Goal: Book appointment/travel/reservation

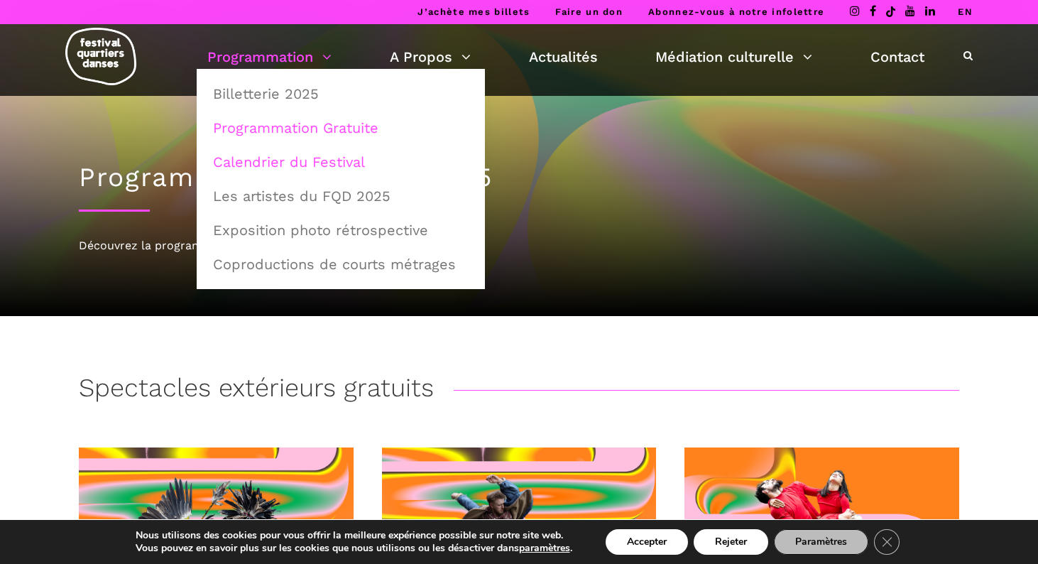
click at [295, 167] on link "Calendrier du Festival" at bounding box center [341, 162] width 273 height 33
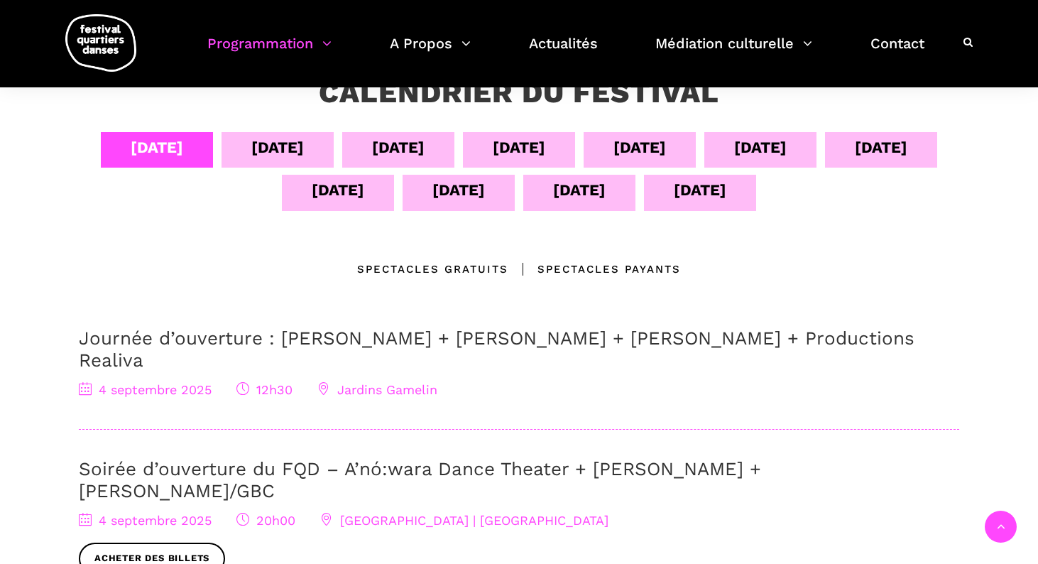
scroll to position [299, 0]
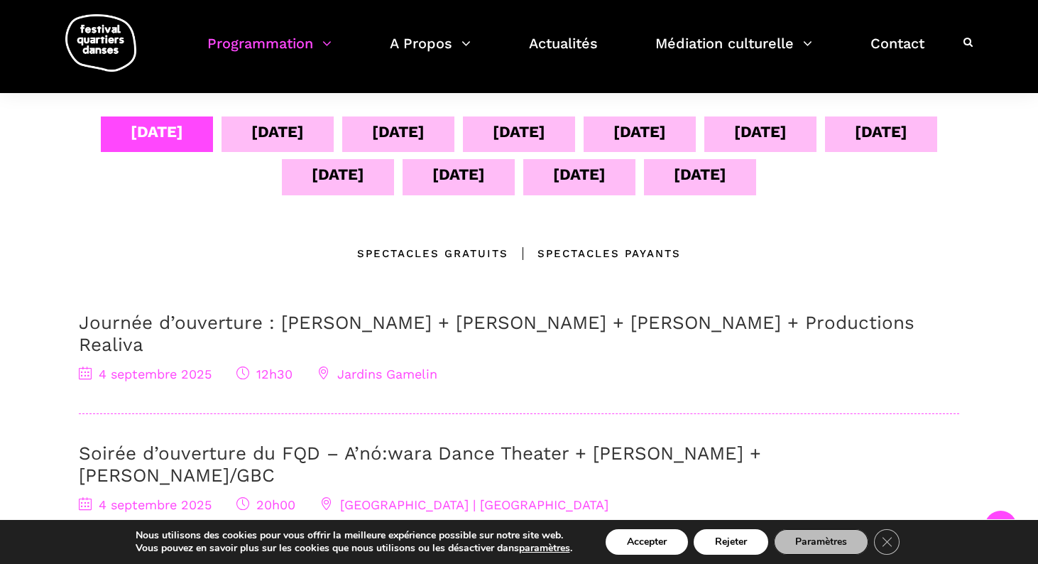
click at [352, 163] on div "11 sept" at bounding box center [338, 174] width 53 height 25
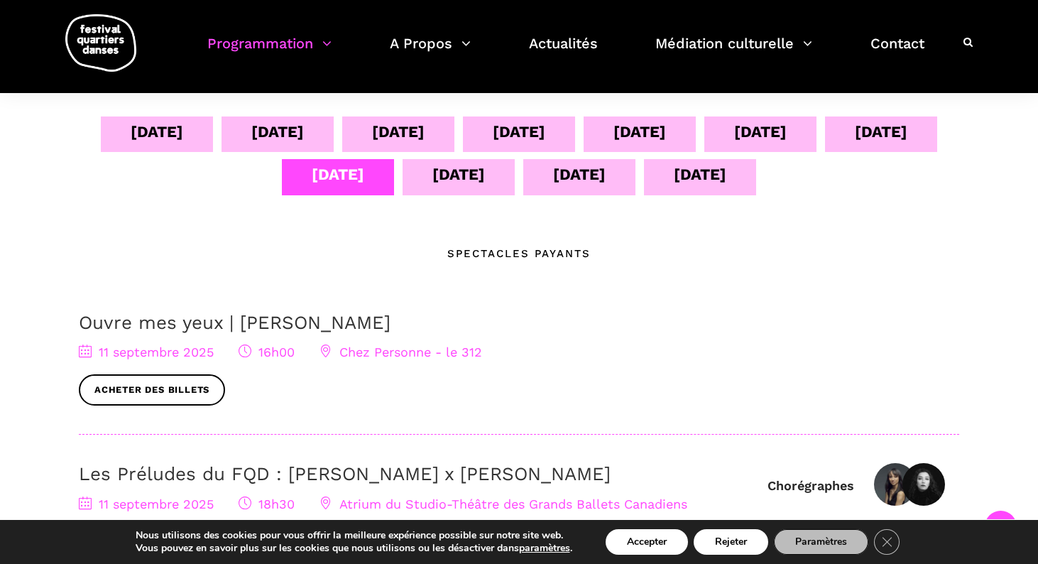
drag, startPoint x: 484, startPoint y: 323, endPoint x: 254, endPoint y: 309, distance: 231.3
click at [254, 309] on div "04 sept 05 sept 06 sept 07 sept 08 sept 09 sept 10 sept 11 sept 12 sept 13 sept…" at bounding box center [519, 448] width 909 height 665
copy link "Ouvre mes yeux | [PERSON_NAME]"
click at [548, 357] on div "11 septembre 2025 16h00 Chez Personne - le 312 Acheter des billets" at bounding box center [519, 374] width 881 height 64
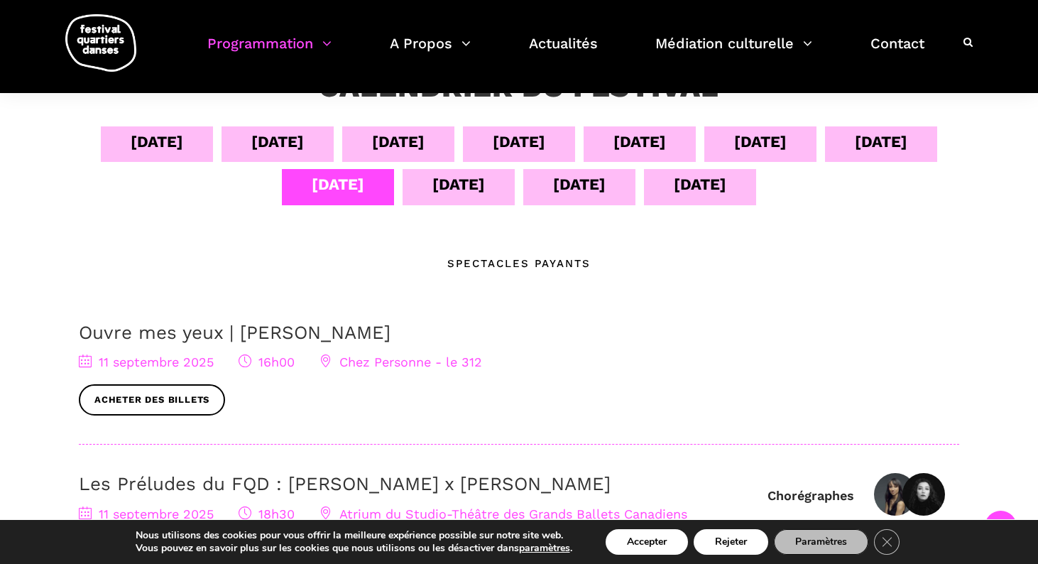
scroll to position [288, 0]
click at [454, 187] on div "[DATE]" at bounding box center [459, 185] width 53 height 25
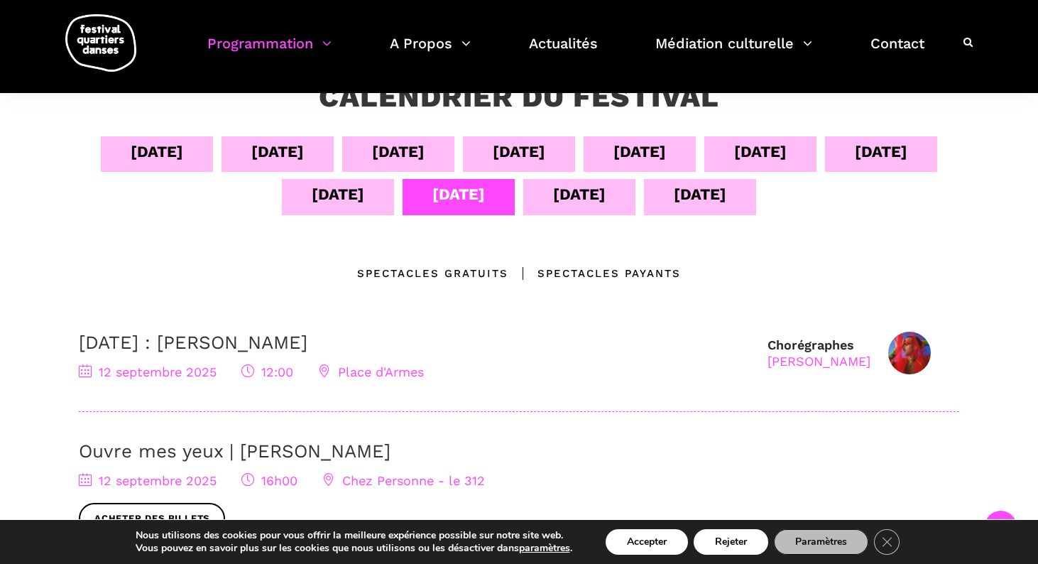
scroll to position [281, 0]
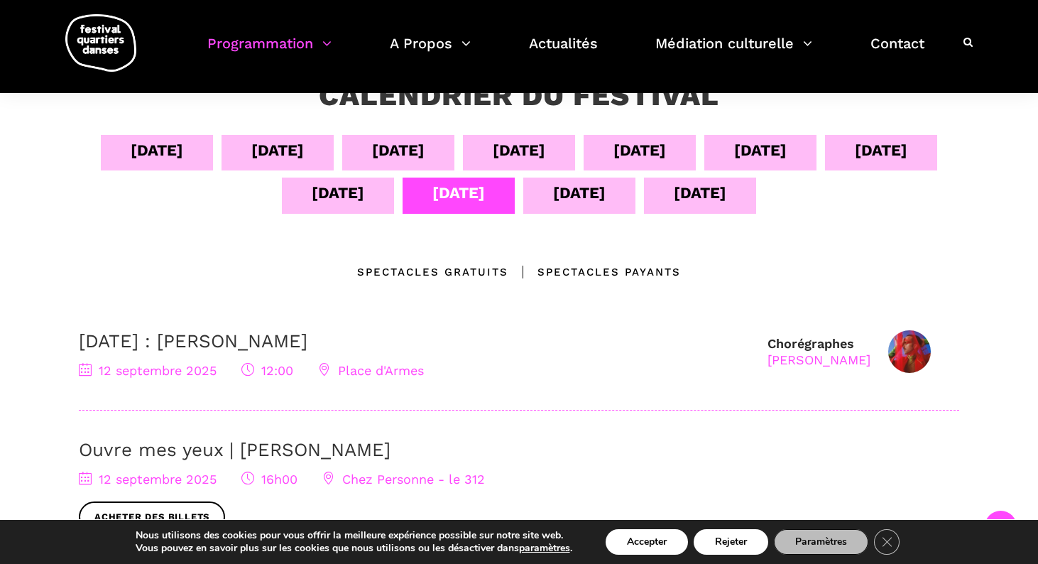
click at [576, 191] on div "[DATE]" at bounding box center [579, 192] width 53 height 25
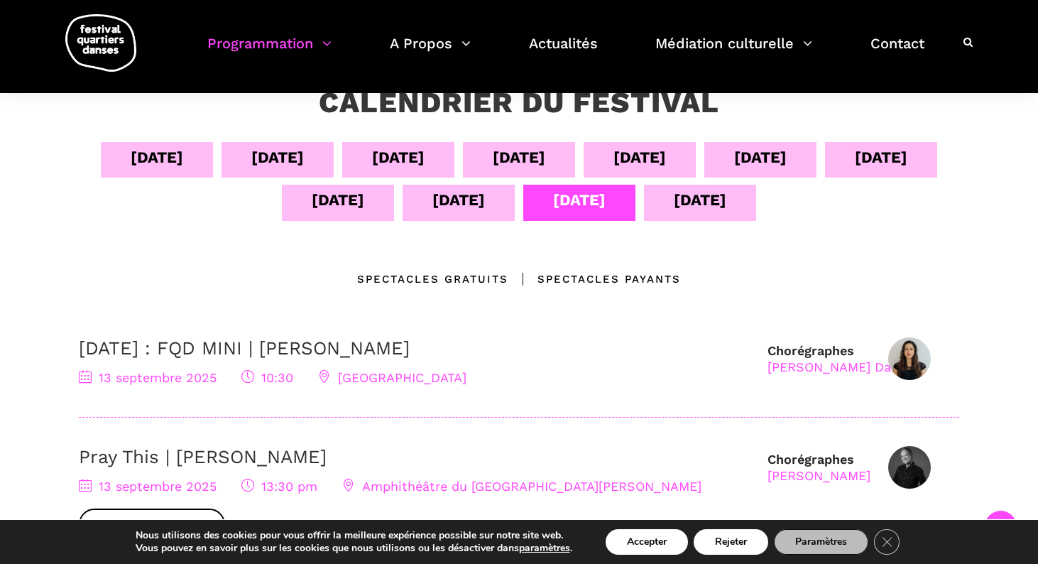
scroll to position [199, 0]
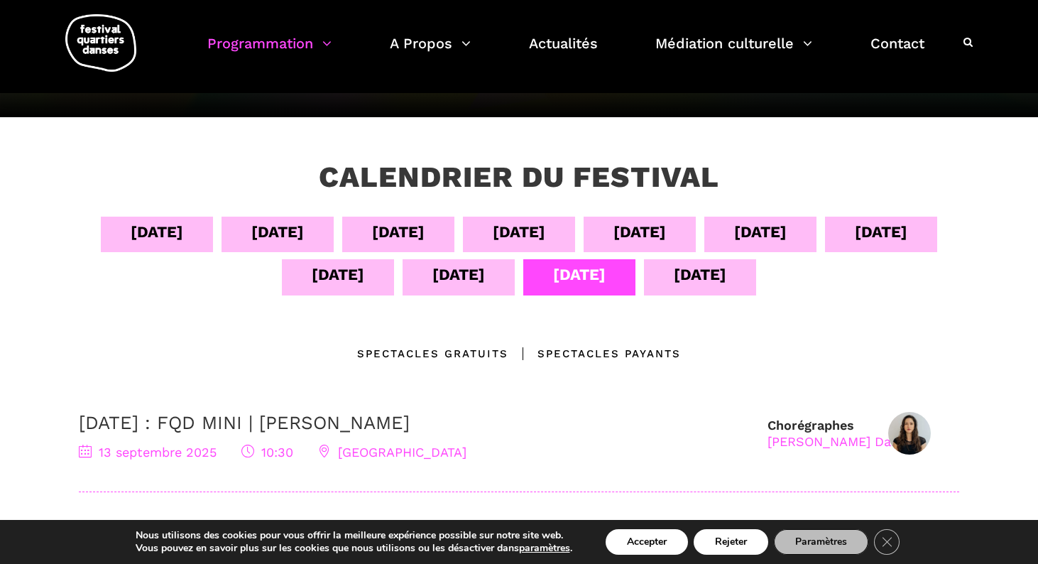
click at [479, 284] on div "12 sept" at bounding box center [459, 274] width 53 height 25
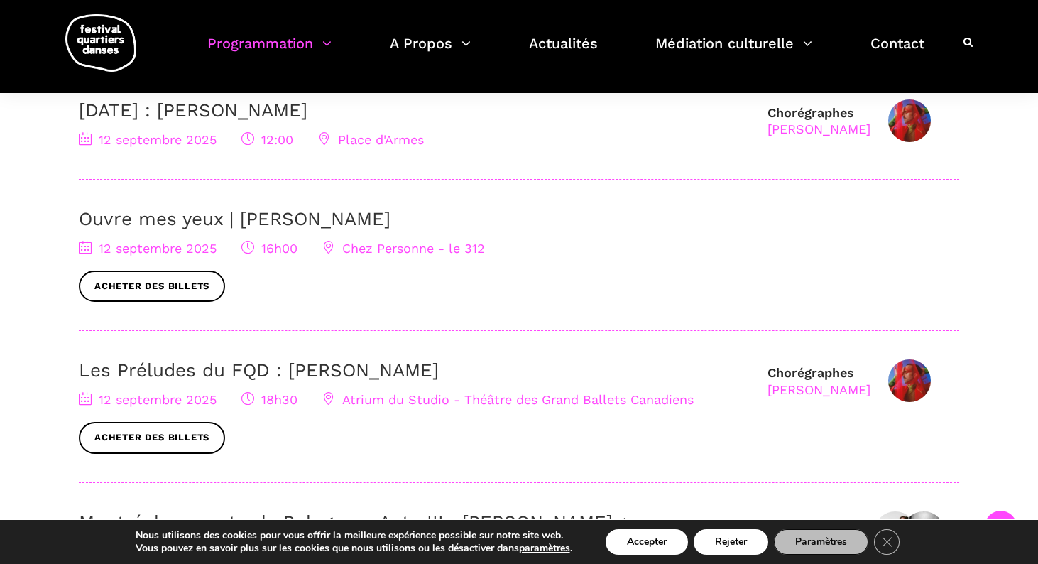
scroll to position [505, 0]
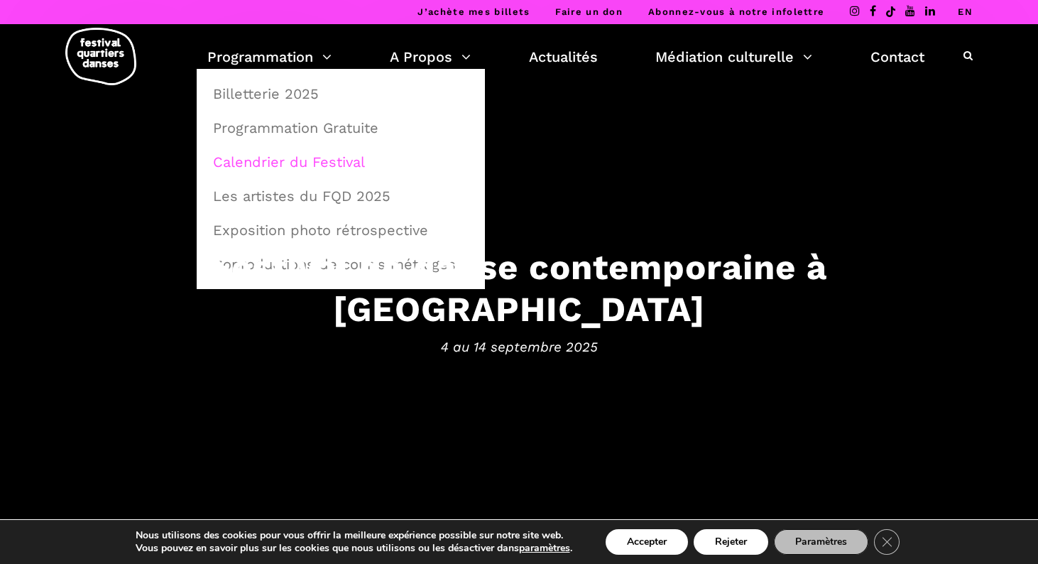
click at [315, 165] on link "Calendrier du Festival" at bounding box center [341, 162] width 273 height 33
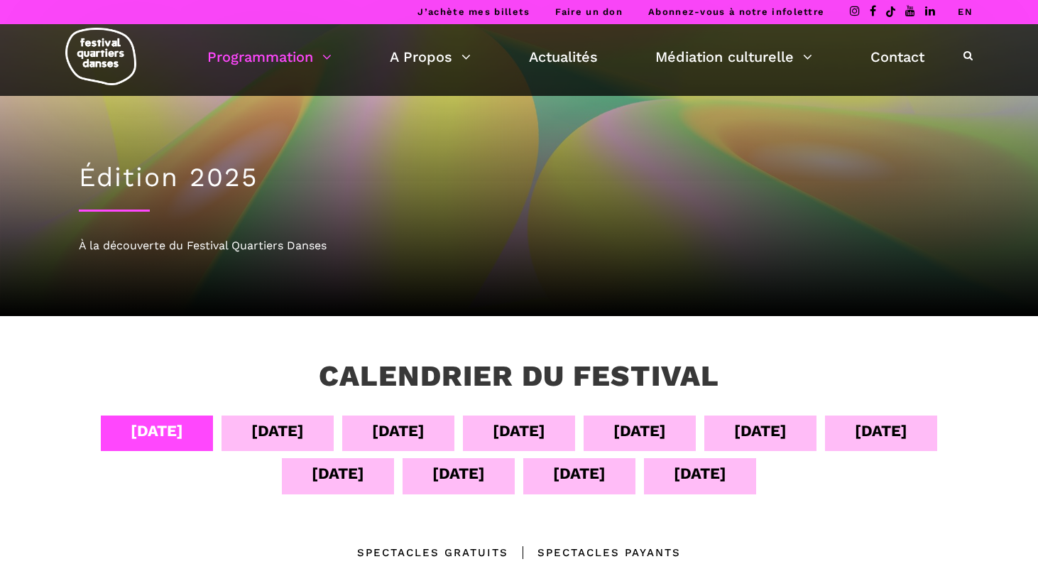
click at [460, 471] on div "[DATE]" at bounding box center [459, 473] width 53 height 25
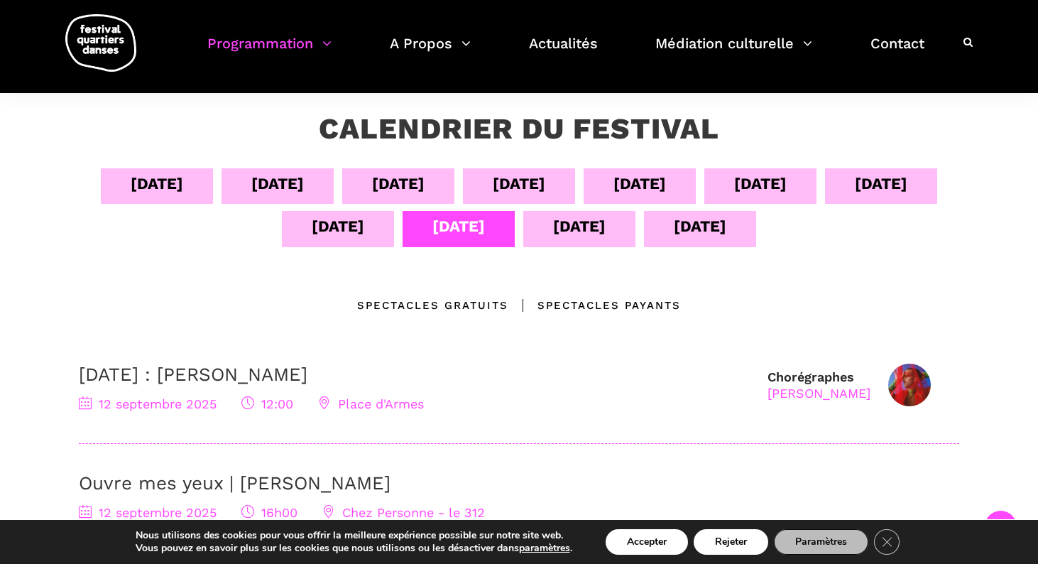
scroll to position [230, 0]
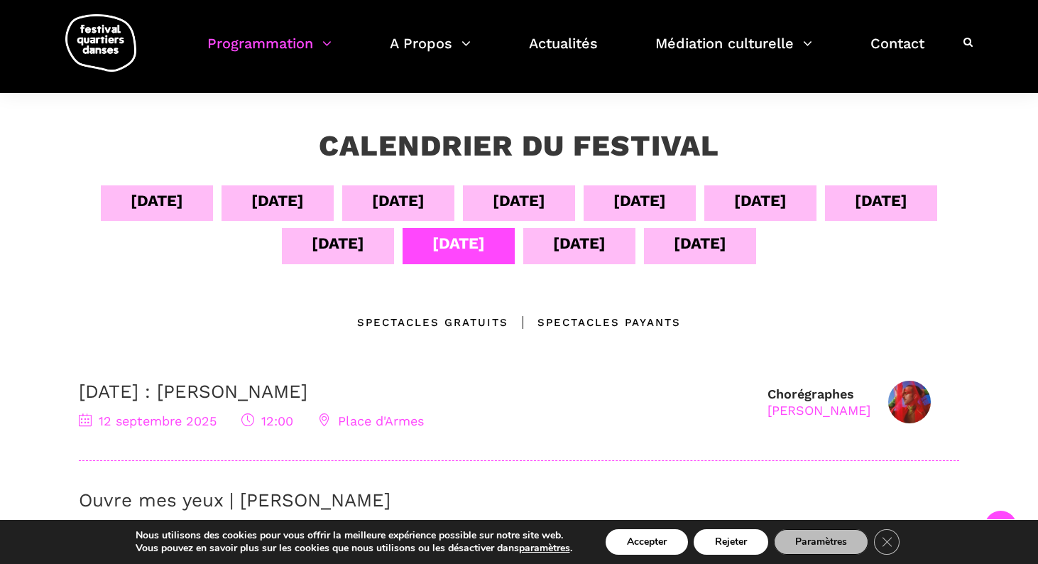
click at [329, 242] on div "[DATE]" at bounding box center [338, 243] width 53 height 25
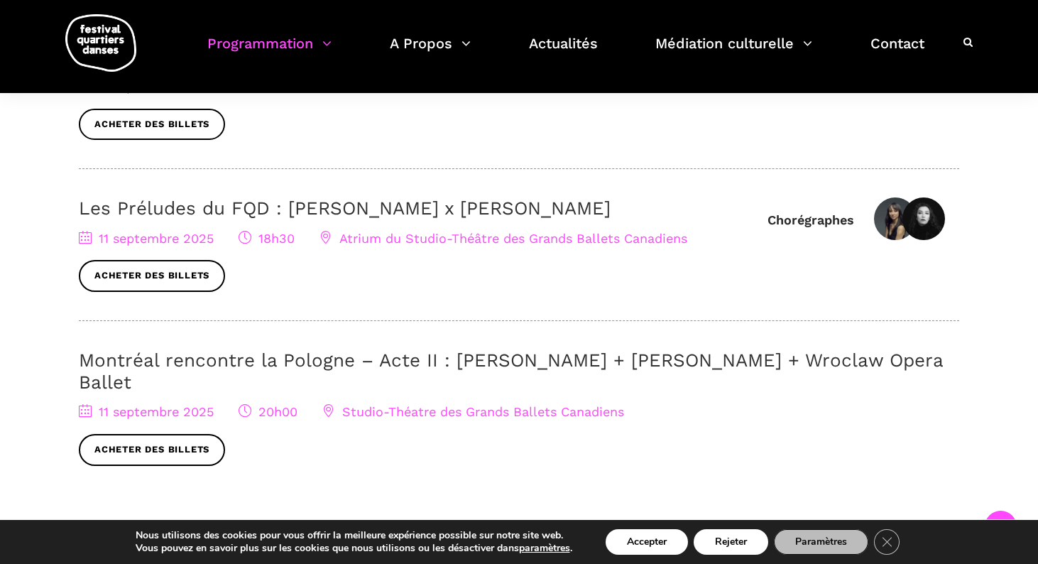
scroll to position [575, 0]
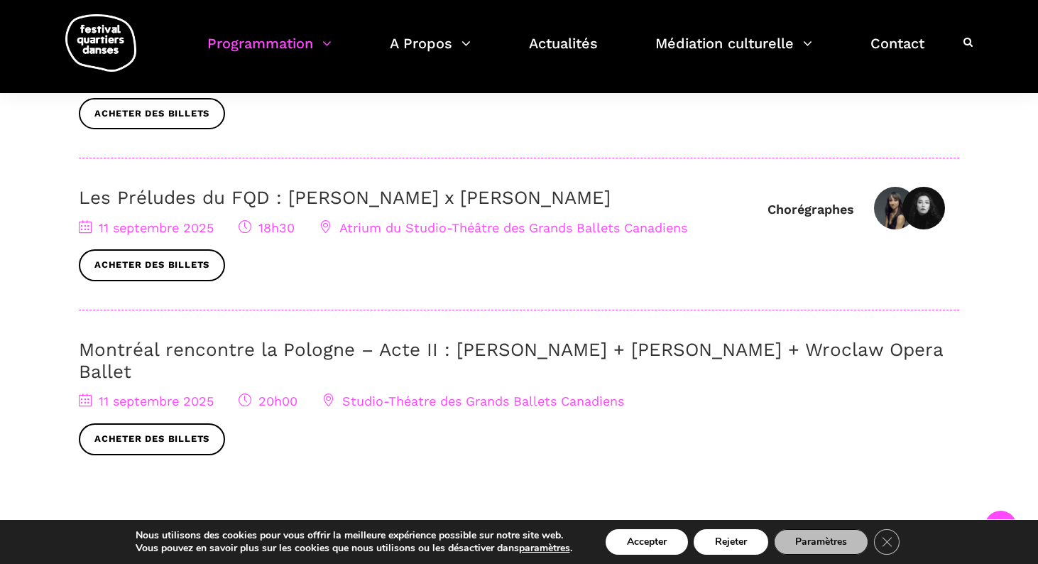
click at [448, 364] on div "Montréal rencontre la Pologne – Acte II : [PERSON_NAME] + [PERSON_NAME] + Wrocl…" at bounding box center [519, 397] width 881 height 116
click at [472, 349] on link "Montréal rencontre la Pologne – Acte II : [PERSON_NAME] + [PERSON_NAME] + Wrocl…" at bounding box center [511, 360] width 864 height 43
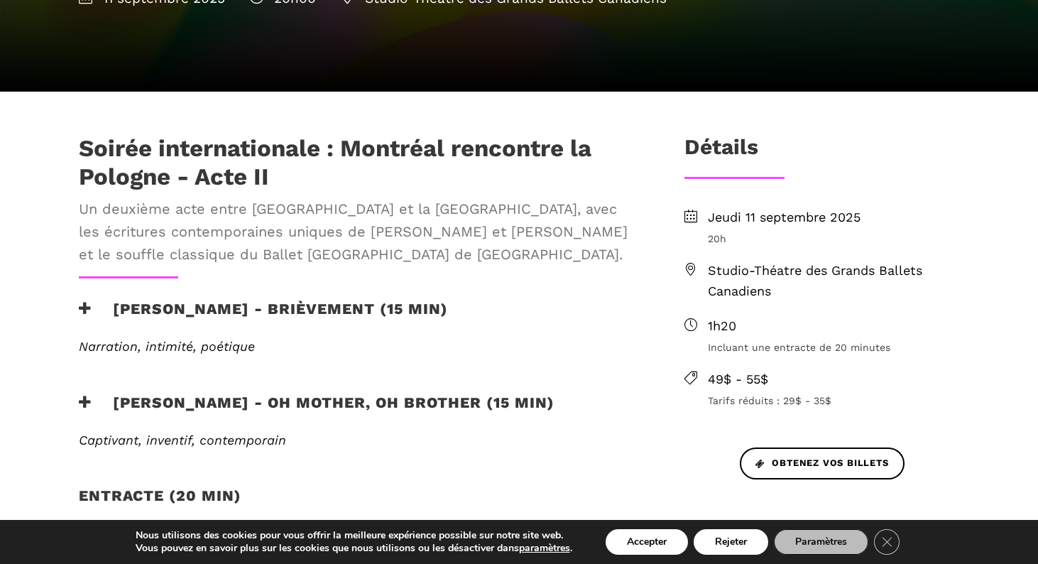
click at [216, 346] on span "Narration, intimité, poétique" at bounding box center [167, 346] width 176 height 15
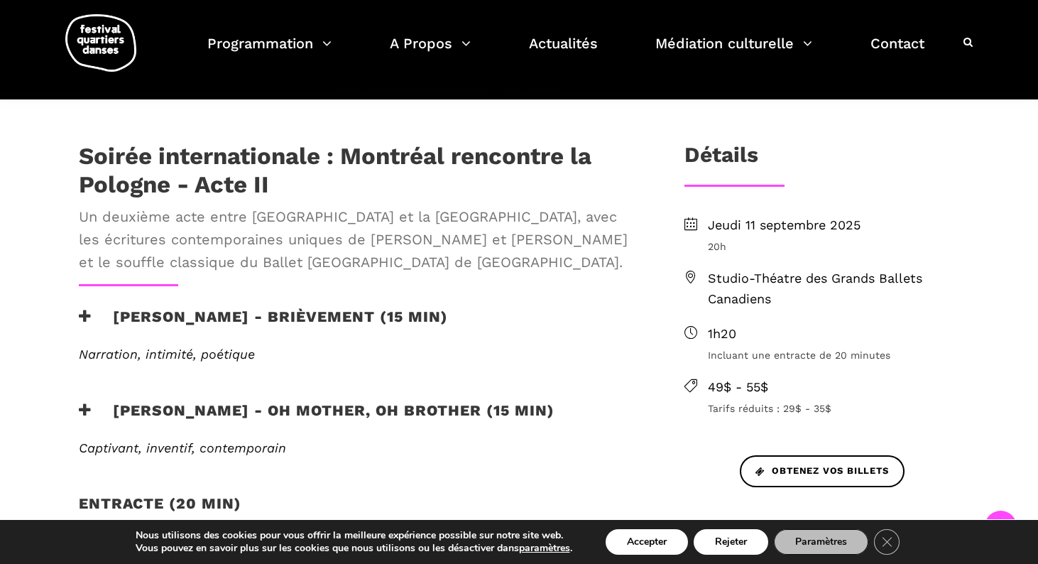
scroll to position [372, 0]
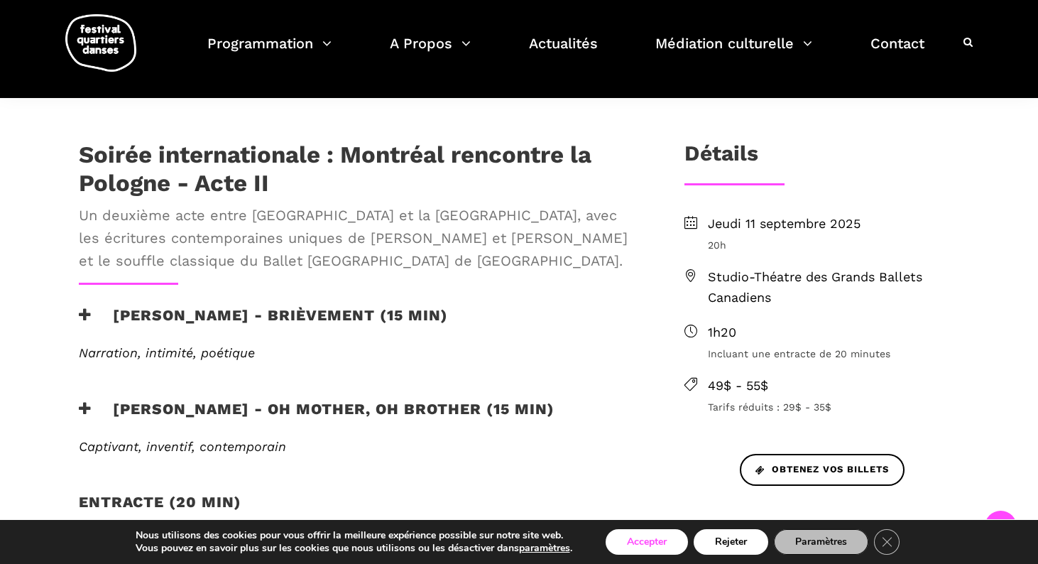
click at [647, 538] on button "Accepter" at bounding box center [647, 542] width 82 height 26
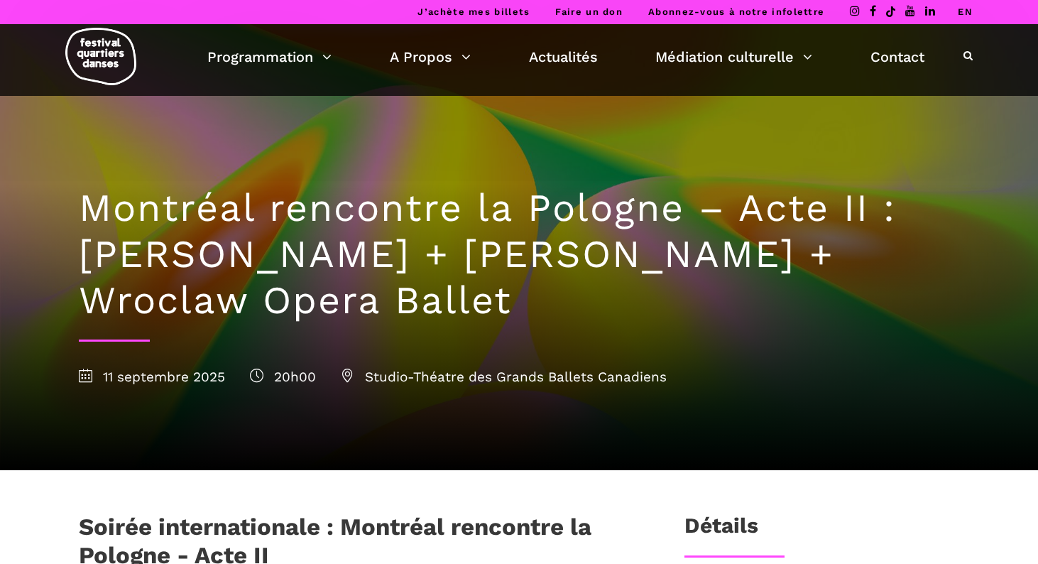
scroll to position [372, 0]
